Goal: Task Accomplishment & Management: Complete application form

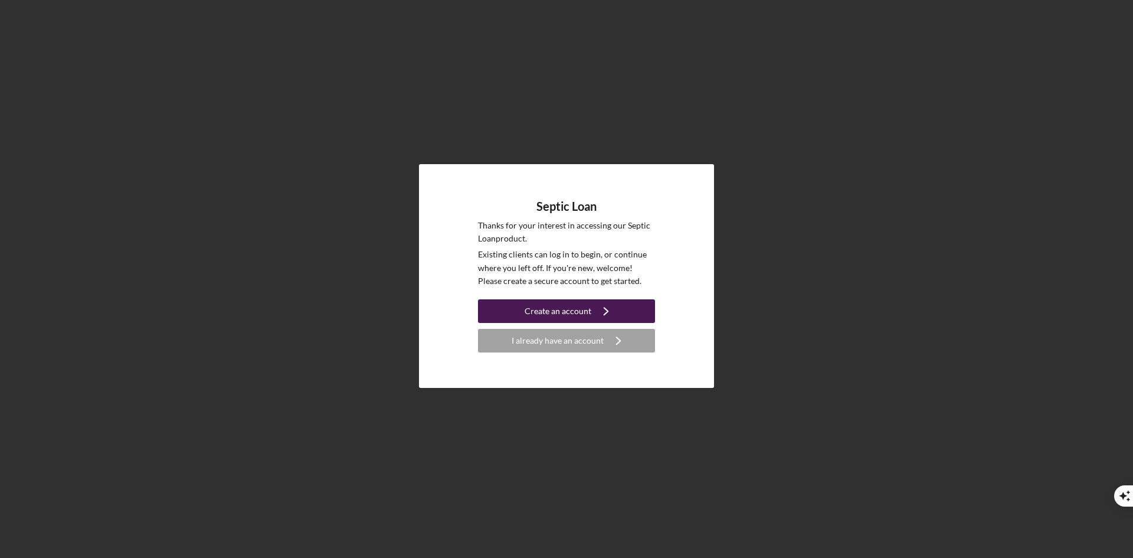
click at [573, 315] on div "Create an account" at bounding box center [558, 311] width 67 height 24
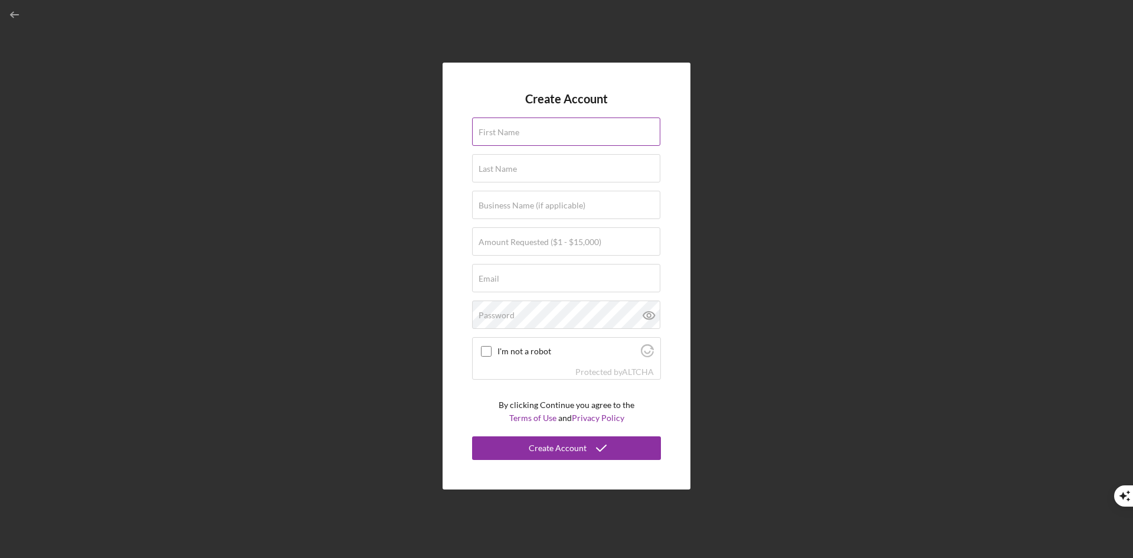
click at [551, 130] on div "First Name" at bounding box center [566, 132] width 189 height 30
type input "[PERSON_NAME]"
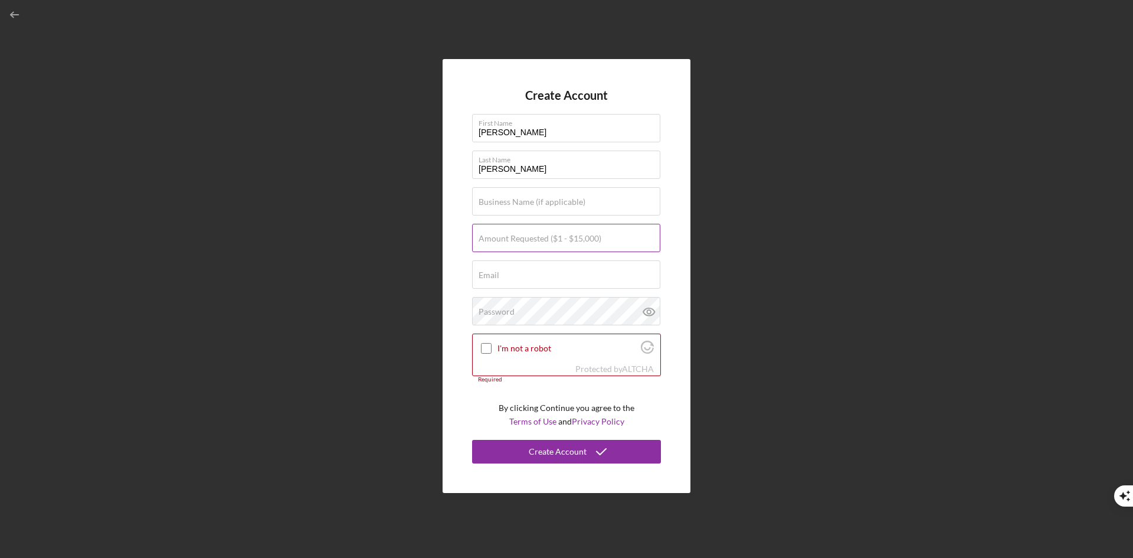
click at [541, 241] on label "Amount Requested ($1 - $15,000)" at bounding box center [540, 238] width 123 height 9
click at [541, 241] on input "Amount Requested ($1 - $15,000)" at bounding box center [566, 238] width 188 height 28
type input "$15,000"
click at [542, 274] on input "Email" at bounding box center [566, 274] width 188 height 28
drag, startPoint x: 597, startPoint y: 284, endPoint x: 468, endPoint y: 298, distance: 129.3
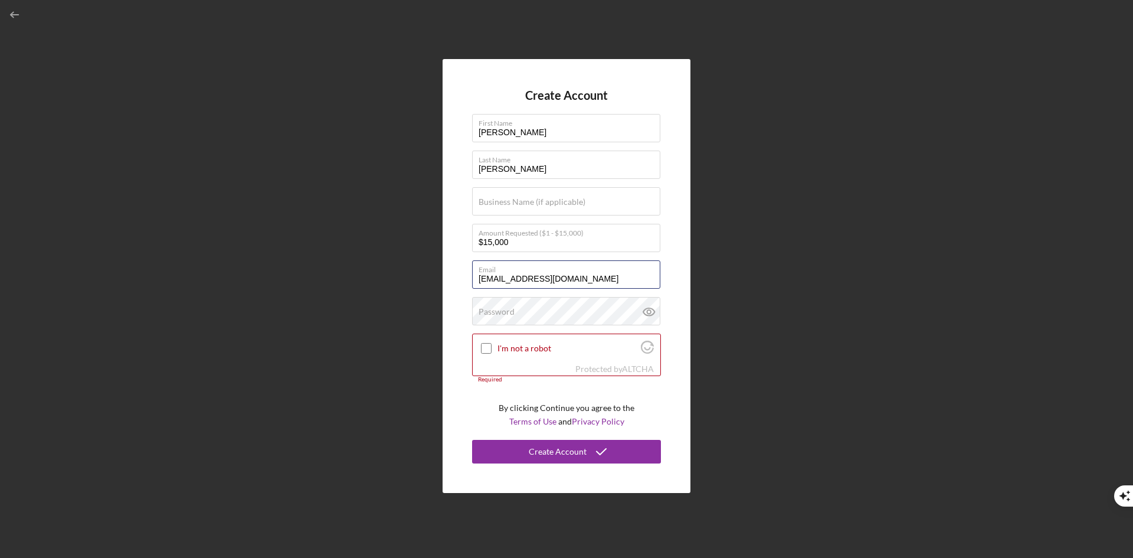
click at [468, 298] on div "Create Account First Name [PERSON_NAME] Last Name [PERSON_NAME] Business Name (…" at bounding box center [567, 276] width 248 height 434
type input "[EMAIL_ADDRESS][DOMAIN_NAME]"
type input "Emerald Coast Cruisers"
click at [484, 349] on input "I'm not a robot" at bounding box center [486, 348] width 11 height 11
checkbox input "true"
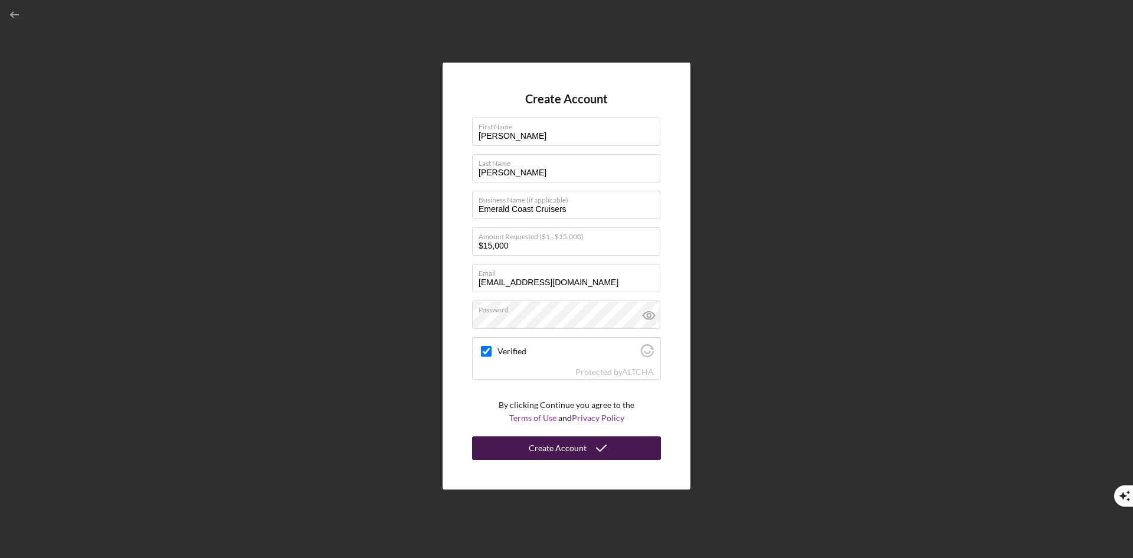
click at [567, 449] on div "Create Account" at bounding box center [558, 448] width 58 height 24
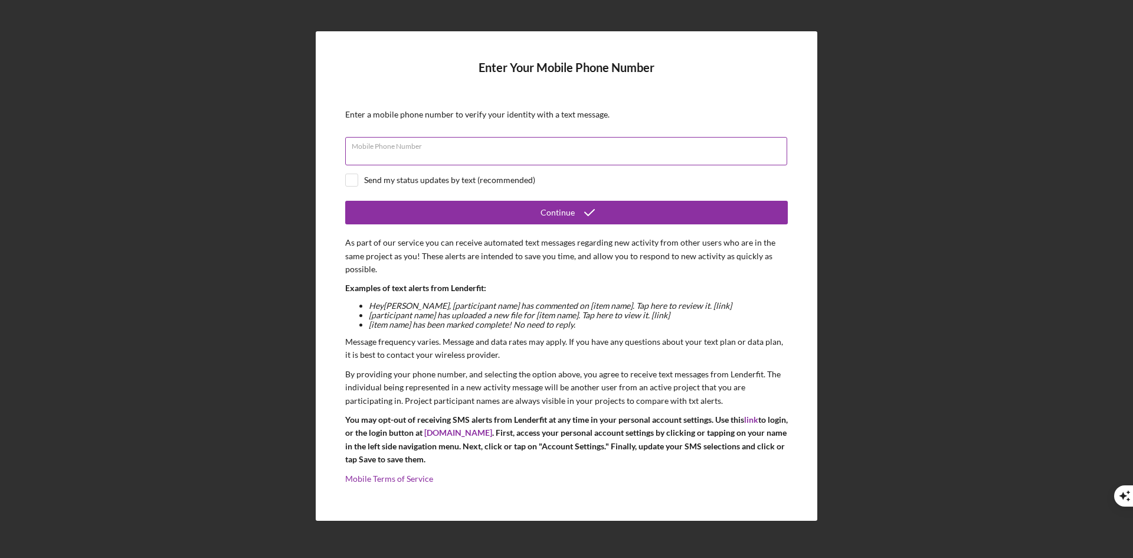
click at [465, 152] on input "Mobile Phone Number" at bounding box center [566, 151] width 442 height 28
type input "[PHONE_NUMBER]"
click at [356, 180] on input "checkbox" at bounding box center [352, 180] width 12 height 12
checkbox input "true"
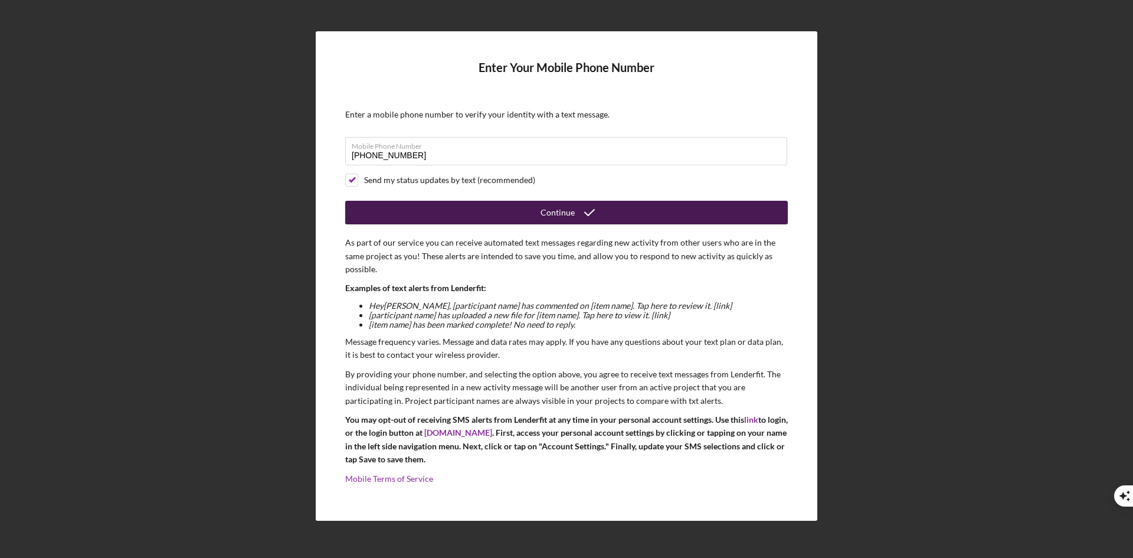
click at [563, 206] on div "Continue" at bounding box center [557, 213] width 34 height 24
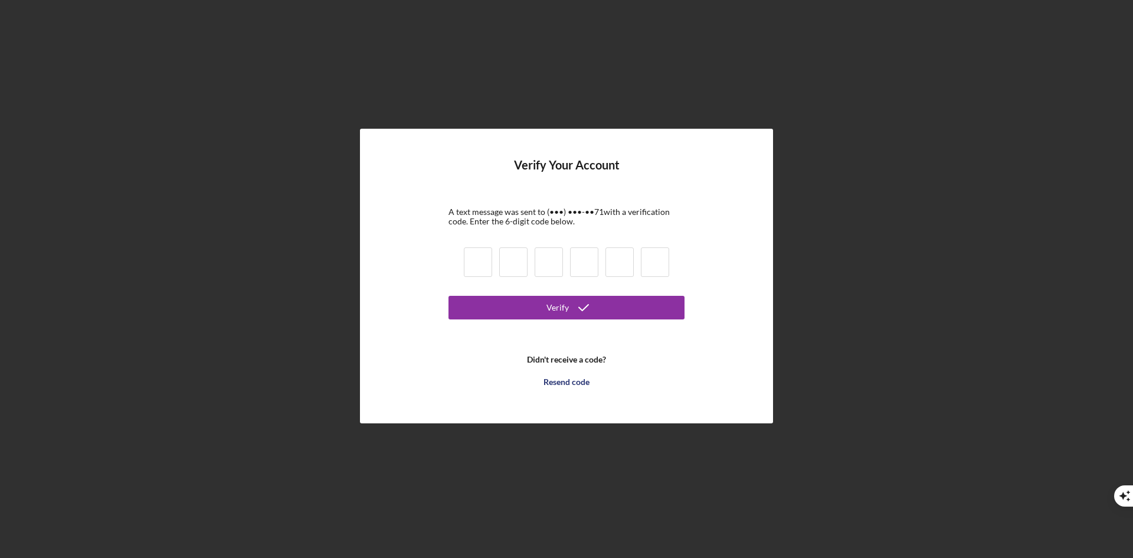
click at [477, 272] on input at bounding box center [478, 262] width 28 height 30
type input "4"
type input "8"
type input "2"
type input "6"
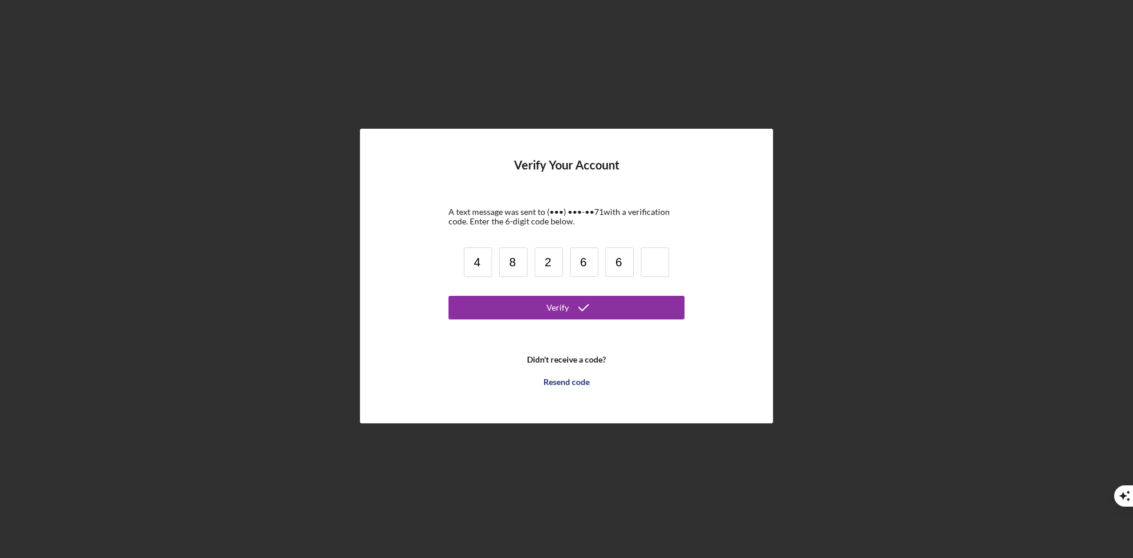
type input "6"
type input "8"
click at [555, 306] on div "Verify" at bounding box center [557, 308] width 22 height 24
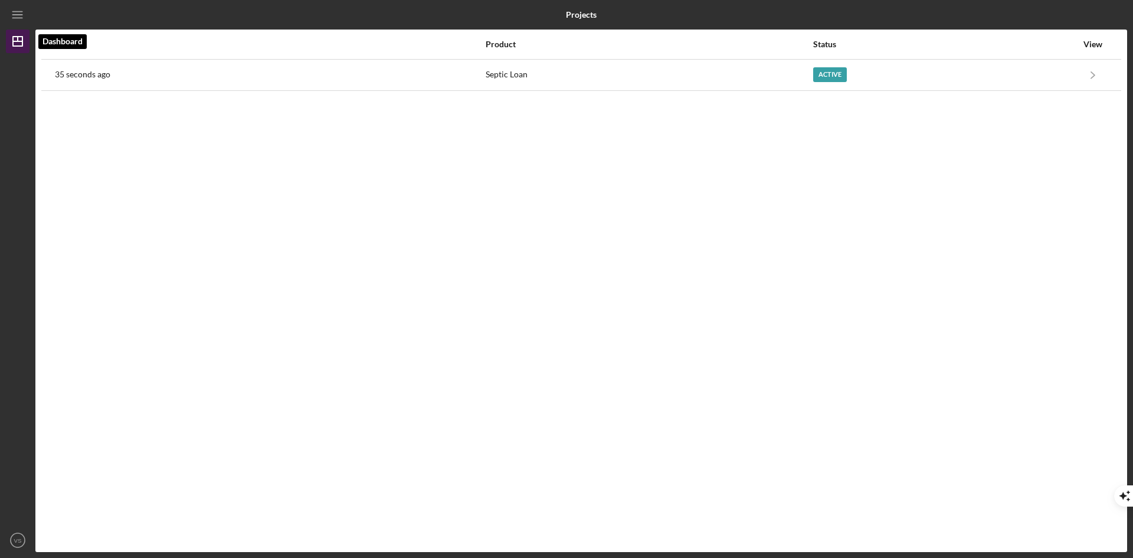
click at [16, 44] on icon "Icon/Dashboard" at bounding box center [18, 42] width 30 height 30
click at [16, 17] on icon "Icon/Menu" at bounding box center [18, 15] width 27 height 27
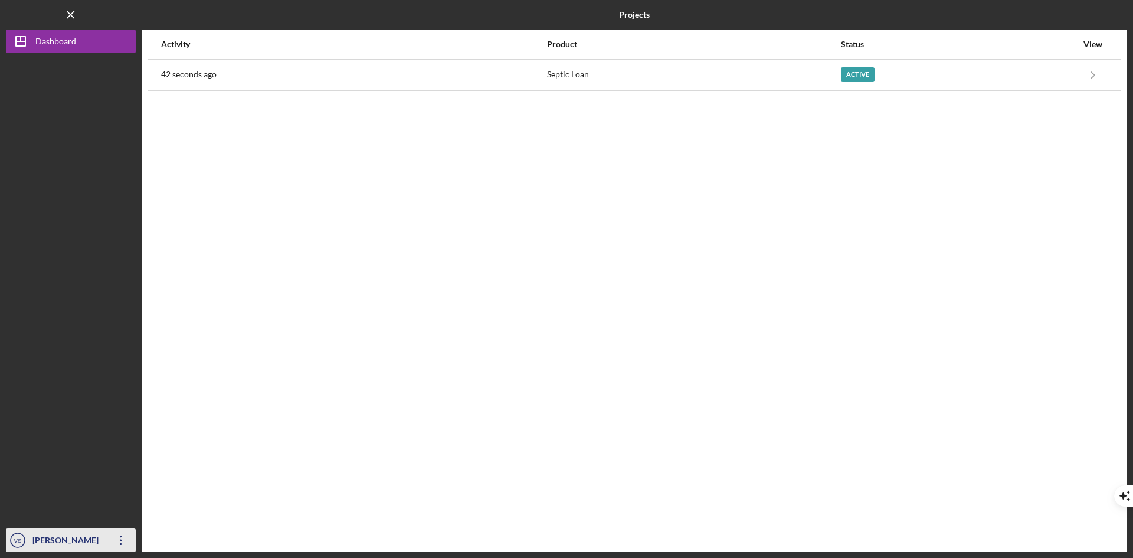
click at [122, 537] on icon "Icon/Overflow" at bounding box center [121, 540] width 30 height 30
click at [789, 221] on div "Activity Product Status View 46 seconds ago Septic Loan Active Icon/Navigate Se…" at bounding box center [634, 291] width 985 height 522
click at [641, 12] on b "Projects" at bounding box center [634, 14] width 31 height 9
click at [70, 20] on icon "Icon/Menu Close" at bounding box center [71, 15] width 27 height 27
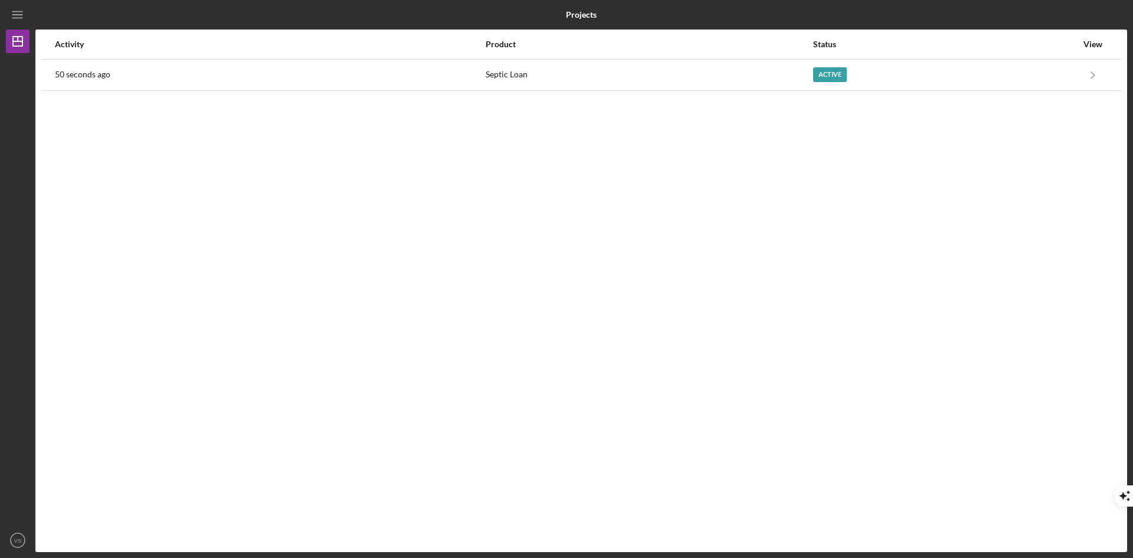
click at [74, 49] on div "Activity" at bounding box center [270, 44] width 430 height 28
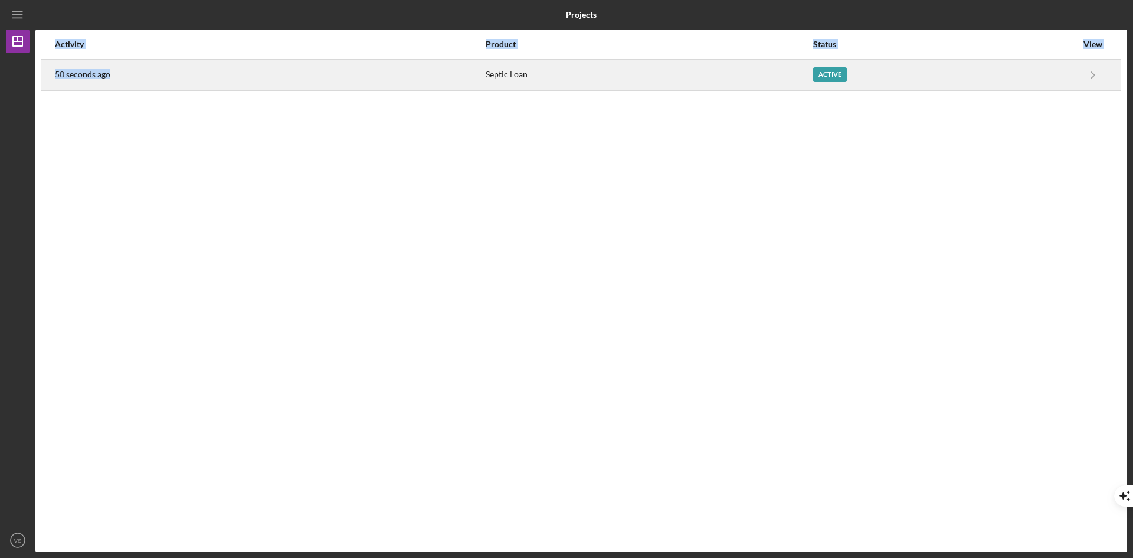
click at [209, 89] on div "50 seconds ago" at bounding box center [270, 75] width 430 height 30
